Goal: Task Accomplishment & Management: Use online tool/utility

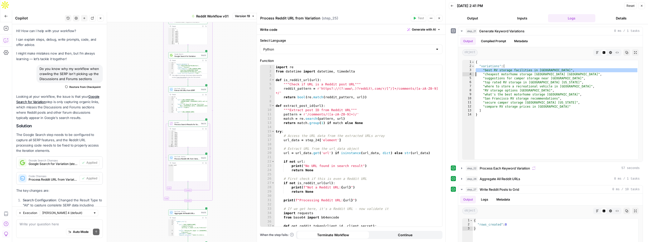
scroll to position [530, 0]
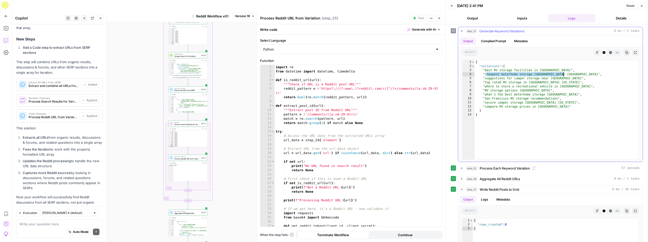
drag, startPoint x: 486, startPoint y: 75, endPoint x: 563, endPoint y: 73, distance: 77.2
click at [563, 73] on div "{ "variations" : [ "best RV storage facilities in San Francisco" , "cheapest mo…" at bounding box center [556, 114] width 164 height 108
click at [488, 78] on div "{ "variations" : [ "best RV storage facilities in San Francisco" , "cheapest mo…" at bounding box center [556, 114] width 164 height 108
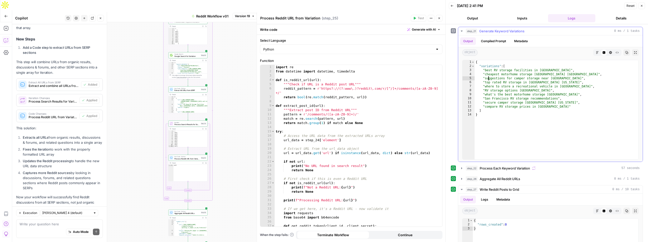
click at [488, 78] on div "{ "variations" : [ "best RV storage facilities in San Francisco" , "cheapest mo…" at bounding box center [556, 114] width 164 height 108
click at [503, 88] on div "{ "variations" : [ "best RV storage facilities in San Francisco" , "cheapest mo…" at bounding box center [556, 114] width 164 height 108
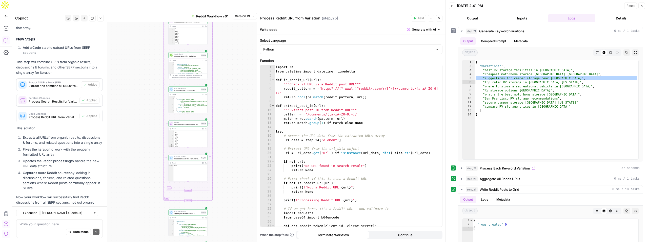
click at [503, 88] on div "{ "variations" : [ "best RV storage facilities in San Francisco" , "cheapest mo…" at bounding box center [556, 114] width 164 height 108
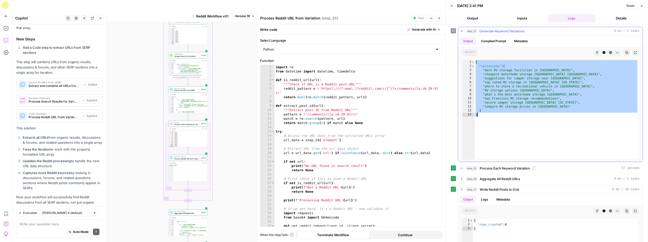
click at [503, 88] on div "{ "variations" : [ "best RV storage facilities in San Francisco" , "cheapest mo…" at bounding box center [556, 114] width 164 height 108
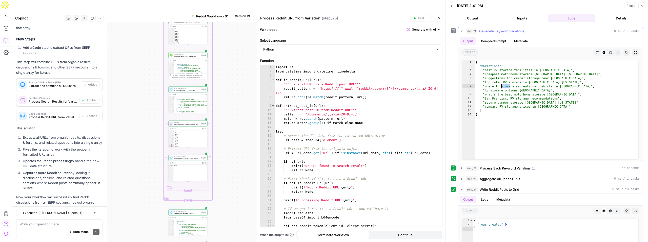
click at [503, 88] on div "{ "variations" : [ "best RV storage facilities in San Francisco" , "cheapest mo…" at bounding box center [556, 114] width 164 height 108
click at [502, 90] on div "{ "variations" : [ "best RV storage facilities in San Francisco" , "cheapest mo…" at bounding box center [556, 114] width 164 height 108
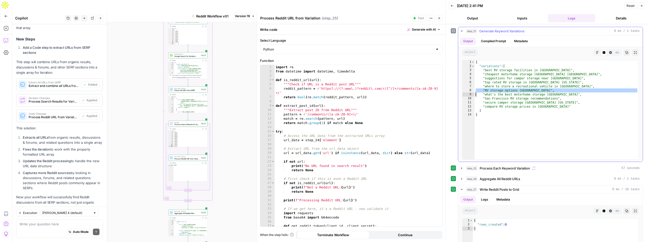
click at [514, 98] on div "{ "variations" : [ "best RV storage facilities in San Francisco" , "cheapest mo…" at bounding box center [556, 114] width 164 height 108
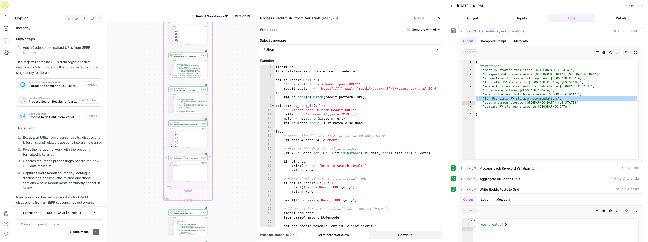
click at [535, 104] on div "{ "variations" : [ "best RV storage facilities in San Francisco" , "cheapest mo…" at bounding box center [556, 114] width 164 height 108
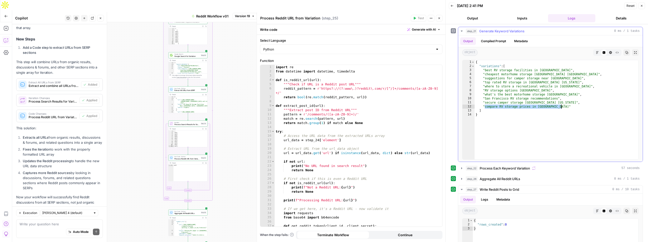
drag, startPoint x: 484, startPoint y: 108, endPoint x: 562, endPoint y: 107, distance: 77.9
click at [562, 107] on div "{ "variations" : [ "best RV storage facilities in San Francisco" , "cheapest mo…" at bounding box center [556, 114] width 164 height 108
type textarea "**********"
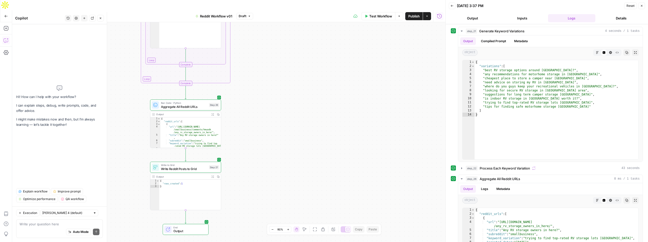
scroll to position [208, 0]
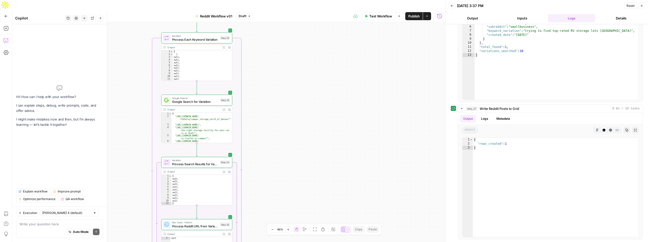
click at [5, 14] on icon "button" at bounding box center [6, 16] width 4 height 4
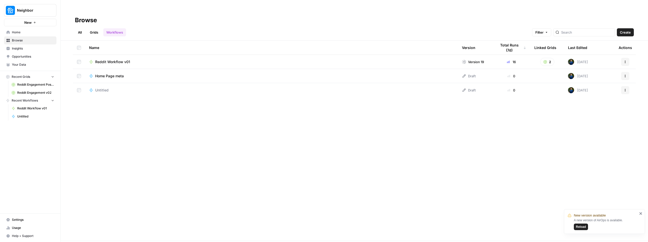
click at [104, 59] on span "Reddit Workflow v01" at bounding box center [112, 61] width 35 height 5
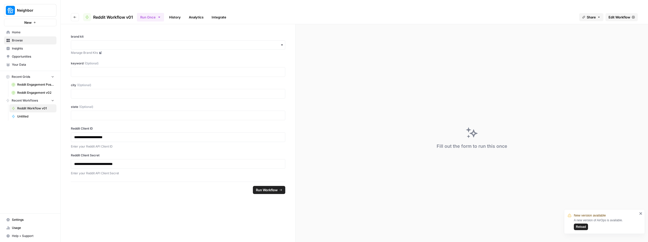
click at [26, 86] on span "Reddit Engagement Posting - RV" at bounding box center [35, 84] width 37 height 5
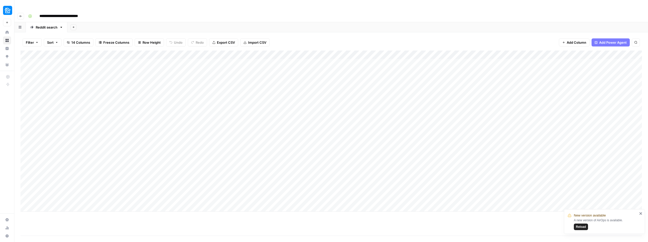
click at [156, 187] on div "Add Column" at bounding box center [330, 131] width 621 height 161
click at [159, 185] on button "button" at bounding box center [168, 186] width 56 height 13
click at [185, 51] on div "Add Column" at bounding box center [330, 131] width 621 height 161
click at [186, 44] on div at bounding box center [168, 45] width 56 height 10
click at [163, 96] on span "Edit Workflow" at bounding box center [172, 94] width 44 height 5
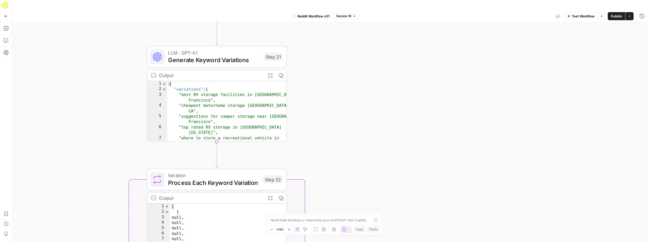
type textarea "**********"
click at [228, 104] on div "{ "variations" : [ "best RV storage facilities in [GEOGRAPHIC_DATA]" , "cheapes…" at bounding box center [226, 119] width 119 height 76
click at [218, 56] on span "Generate Keyword Variations" at bounding box center [214, 60] width 92 height 9
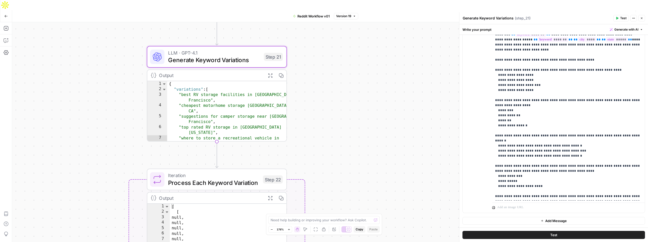
click at [560, 236] on button "Test" at bounding box center [553, 235] width 182 height 8
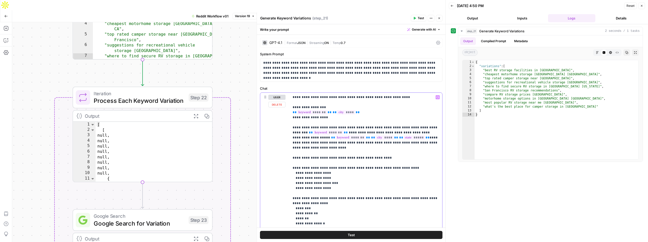
drag, startPoint x: 330, startPoint y: 98, endPoint x: 336, endPoint y: 98, distance: 6.1
click at [353, 238] on span "Test" at bounding box center [351, 235] width 7 height 5
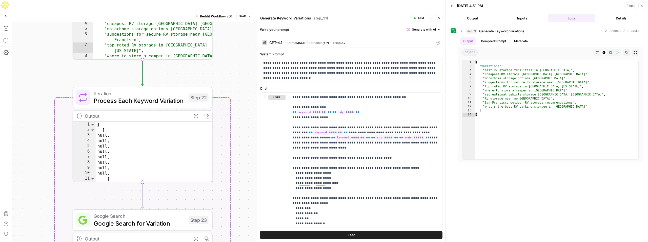
click at [359, 237] on button "Test" at bounding box center [351, 235] width 182 height 8
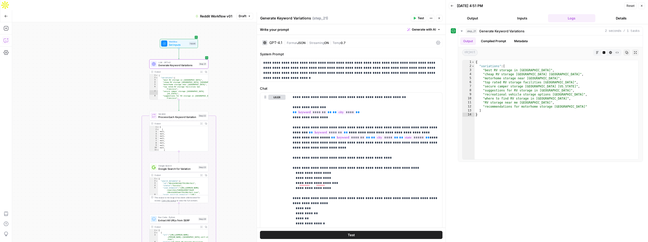
click at [5, 36] on button "Copilot" at bounding box center [6, 40] width 8 height 8
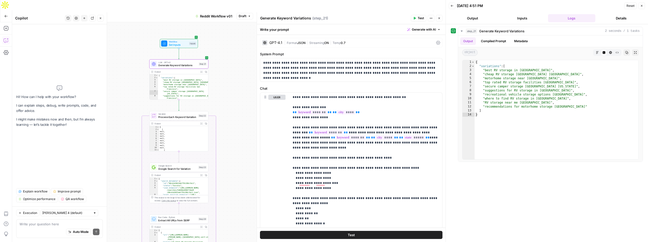
click at [51, 229] on div "Auto Mode Send" at bounding box center [59, 232] width 80 height 11
type textarea "I'm still not able to find any reddit URLs on the SERP for"
click at [498, 71] on div "{ "variations" : [ "best RV storage in [GEOGRAPHIC_DATA]" , "cheap RV storage […" at bounding box center [556, 114] width 164 height 108
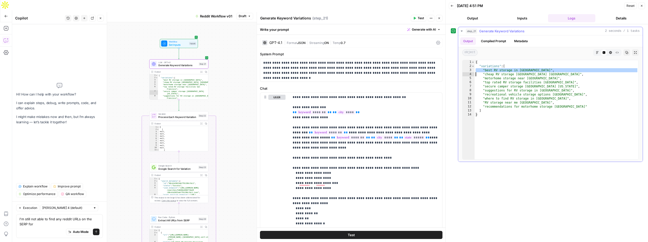
click at [498, 71] on div "{ "variations" : [ "best RV storage in [GEOGRAPHIC_DATA]" , "cheap RV storage […" at bounding box center [556, 114] width 164 height 108
type textarea "**********"
click at [46, 223] on textarea "I'm still not able to find any reddit URLs on the SERP for" at bounding box center [59, 222] width 80 height 10
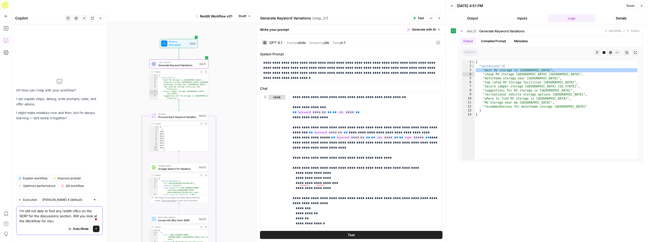
type textarea "I'm still not able to find any reddit URLs on the SERP for the discussions sect…"
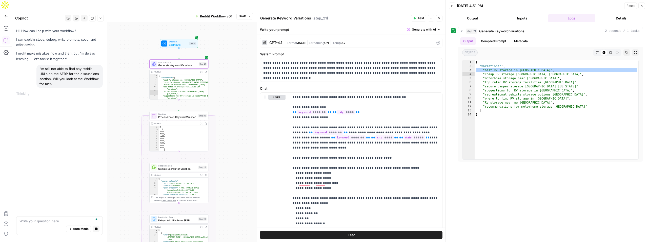
type textarea "**********"
click at [187, 85] on div "{ "variations" : [ "best RV storage in [GEOGRAPHIC_DATA]" , "cheap RV storage […" at bounding box center [183, 90] width 50 height 32
click at [202, 123] on icon "button" at bounding box center [201, 124] width 2 height 2
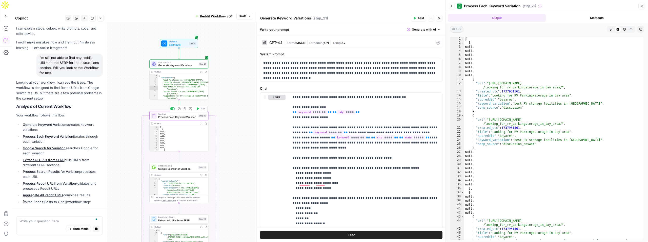
click at [177, 115] on span "Process Each Keyword Variation" at bounding box center [177, 117] width 38 height 4
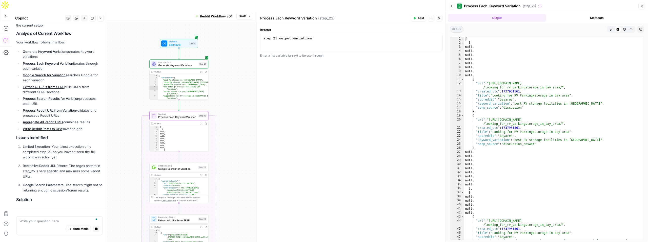
click at [179, 82] on div "{ "variations" : [ "best RV storage in [GEOGRAPHIC_DATA]" , "cheap RV storage […" at bounding box center [183, 90] width 50 height 32
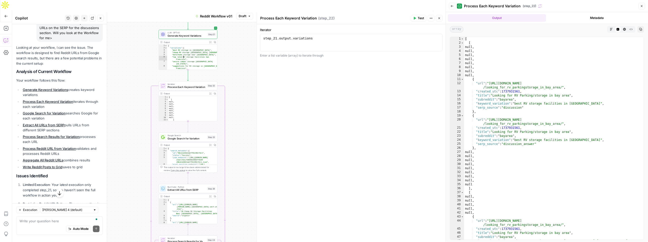
scroll to position [47, 0]
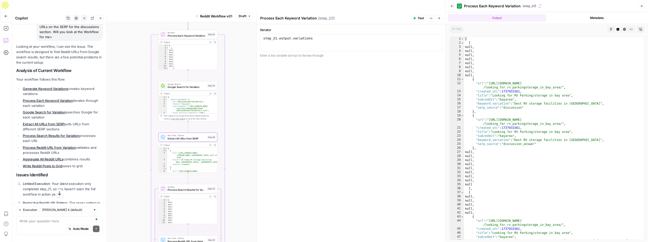
click at [52, 125] on link "Extract All URLs from SERP" at bounding box center [43, 124] width 41 height 4
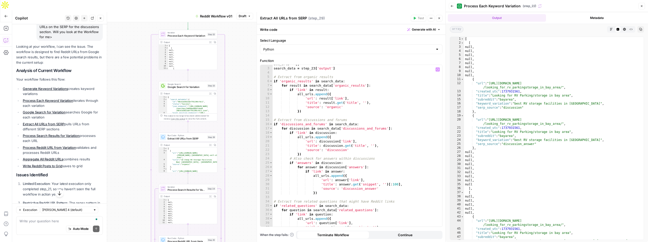
scroll to position [32, 0]
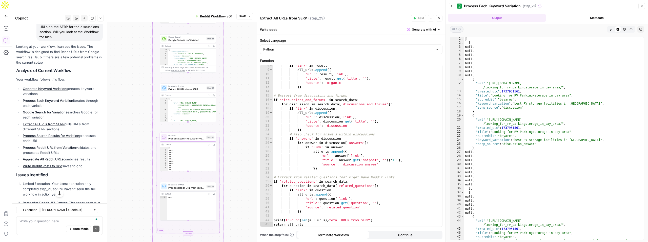
click at [55, 136] on link "Process Search Results for Variation" at bounding box center [51, 136] width 56 height 4
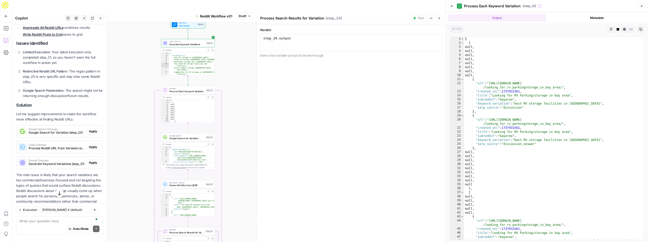
scroll to position [180, 0]
click at [49, 132] on span "Google Search for Variation (step_23)" at bounding box center [57, 132] width 56 height 5
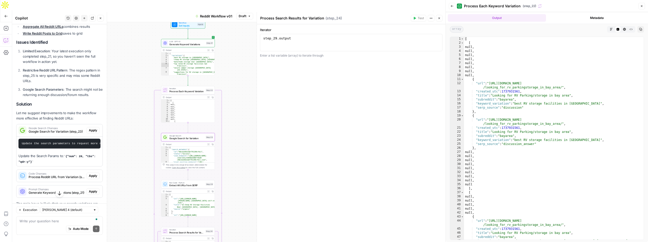
click at [55, 134] on span "Google Search for Variation (step_23)" at bounding box center [57, 132] width 56 height 5
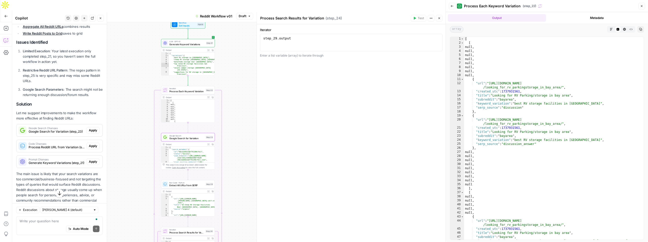
click at [55, 134] on span "Google Search for Variation (step_23)" at bounding box center [57, 132] width 56 height 5
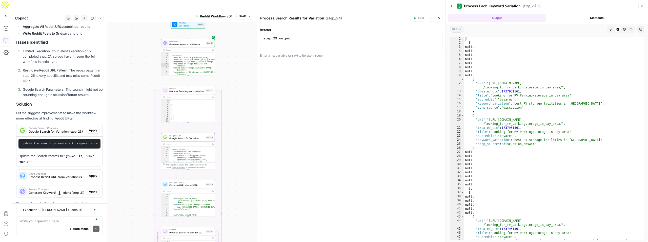
click at [79, 145] on code "Update the search parameters to request more results and prioritize discussion …" at bounding box center [161, 143] width 279 height 3
click at [62, 157] on p "Update the Search Params to: {"num": 20, "tbs": "qdr:y"}" at bounding box center [59, 159] width 82 height 11
click at [90, 130] on span "Apply" at bounding box center [93, 130] width 8 height 5
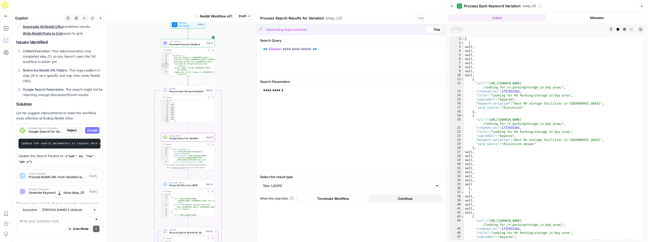
type textarea "Google Search for Variation"
click at [92, 131] on span "Accept" at bounding box center [92, 130] width 10 height 5
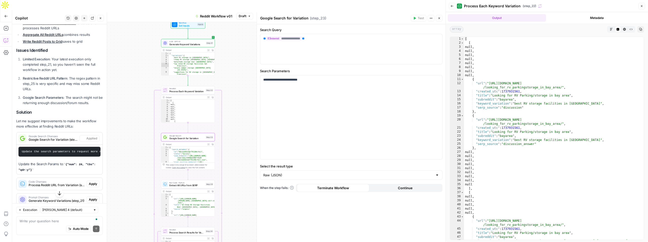
scroll to position [188, 0]
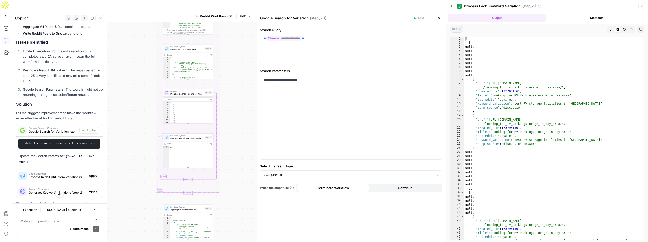
click at [46, 175] on span "Process Reddit URL from Variation (step_25)" at bounding box center [57, 177] width 56 height 5
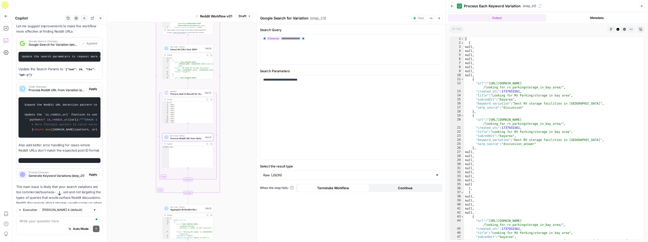
scroll to position [264, 0]
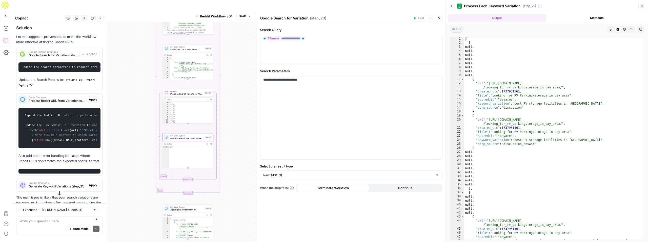
click at [90, 98] on span "Apply" at bounding box center [93, 99] width 8 height 5
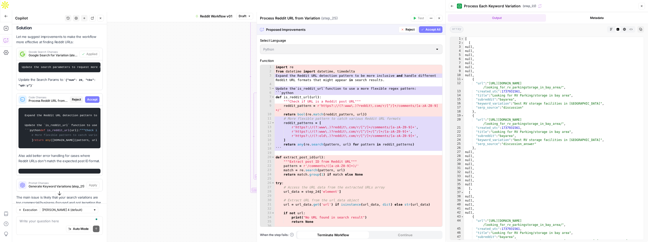
click at [90, 98] on span "Accept" at bounding box center [92, 99] width 10 height 5
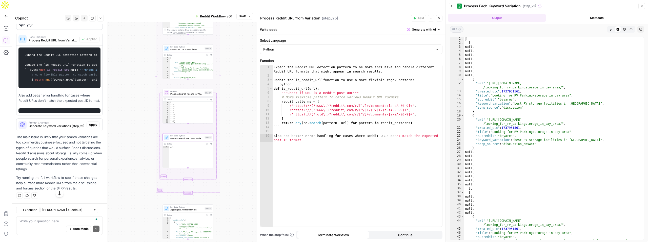
scroll to position [359, 0]
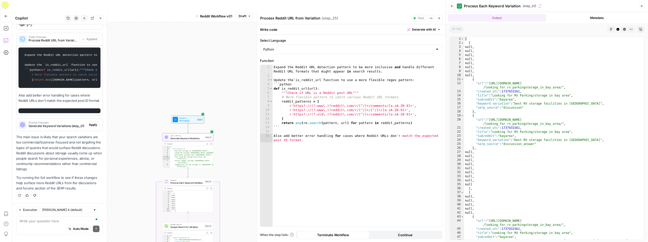
click at [63, 127] on span "Generate Keyword Variations (step_21)" at bounding box center [57, 126] width 56 height 5
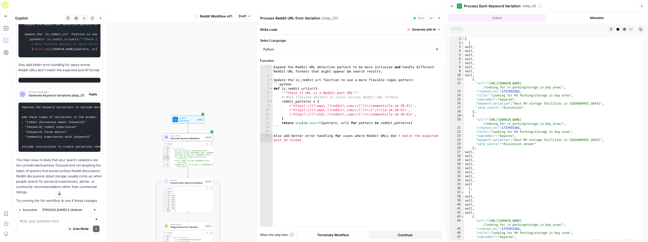
scroll to position [357, 0]
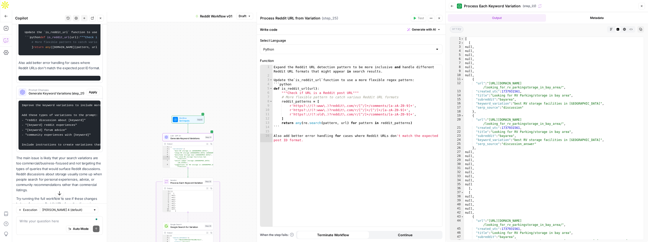
click at [95, 95] on span "Apply" at bounding box center [93, 92] width 8 height 5
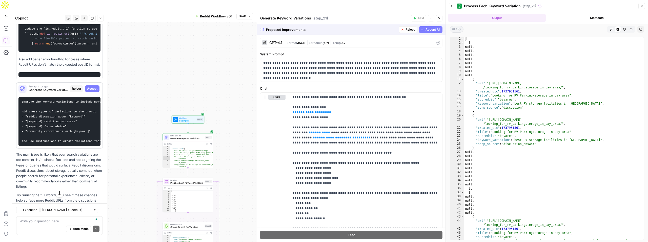
scroll to position [393, 0]
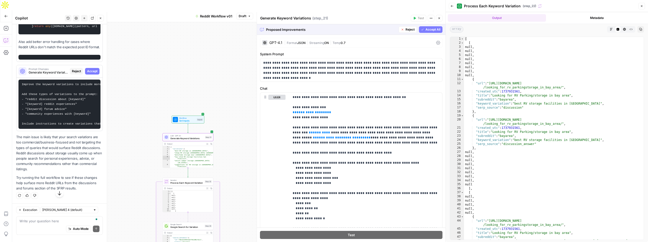
click at [91, 74] on span "Accept" at bounding box center [92, 71] width 10 height 5
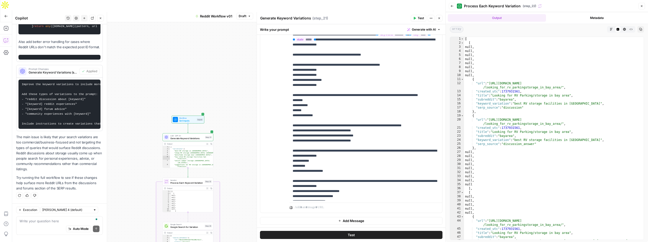
scroll to position [0, 0]
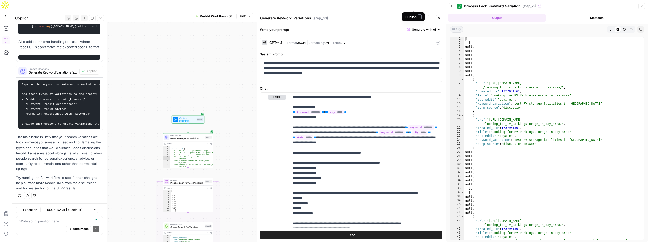
click at [411, 14] on span "Publish" at bounding box center [413, 16] width 11 height 5
click at [358, 18] on div "Generate Keyword Variations Generate Keyword Variations ( step_21 )" at bounding box center [334, 18] width 149 height 6
click at [377, 14] on span "Test Workflow" at bounding box center [380, 16] width 23 height 5
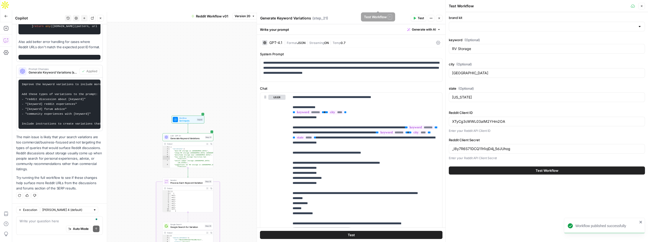
type input "Neighbor"
click at [457, 72] on input "[GEOGRAPHIC_DATA]" at bounding box center [546, 73] width 189 height 5
type input "Phoenix"
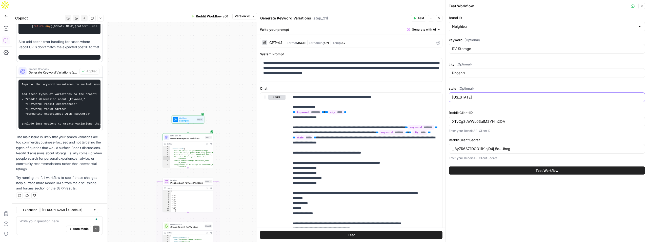
type input "[US_STATE]"
click at [534, 172] on button "Test Workflow" at bounding box center [547, 171] width 196 height 8
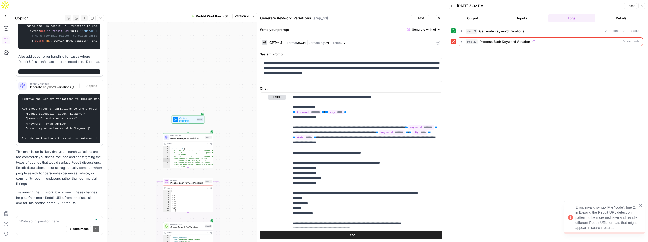
scroll to position [225, 0]
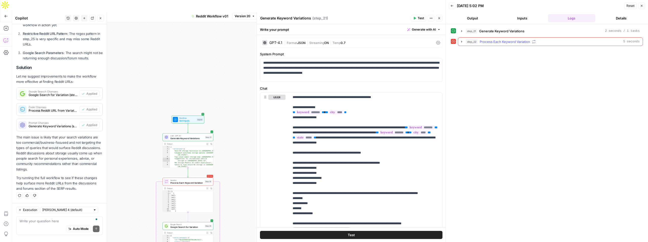
click at [517, 41] on span "Process Each Keyword Variation" at bounding box center [504, 41] width 50 height 5
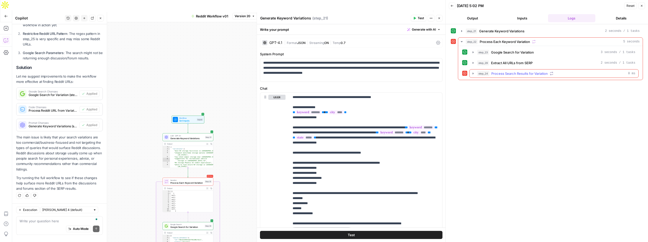
click at [569, 73] on div "step_24 Process Search Results for Variation 0 ms" at bounding box center [556, 73] width 158 height 5
click at [571, 83] on div "step_25 Process Reddit URL from Variation 0 ms" at bounding box center [559, 84] width 142 height 5
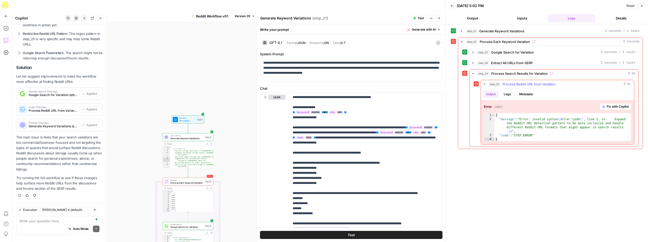
click at [608, 109] on button "Fix with Copilot" at bounding box center [615, 106] width 31 height 7
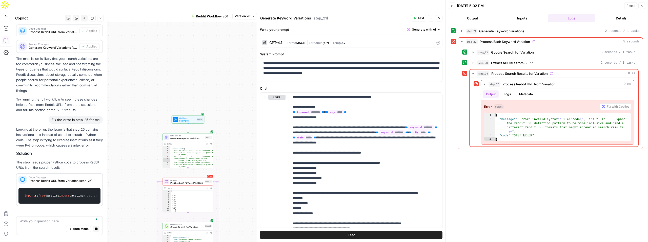
scroll to position [310, 0]
